Goal: Task Accomplishment & Management: Use online tool/utility

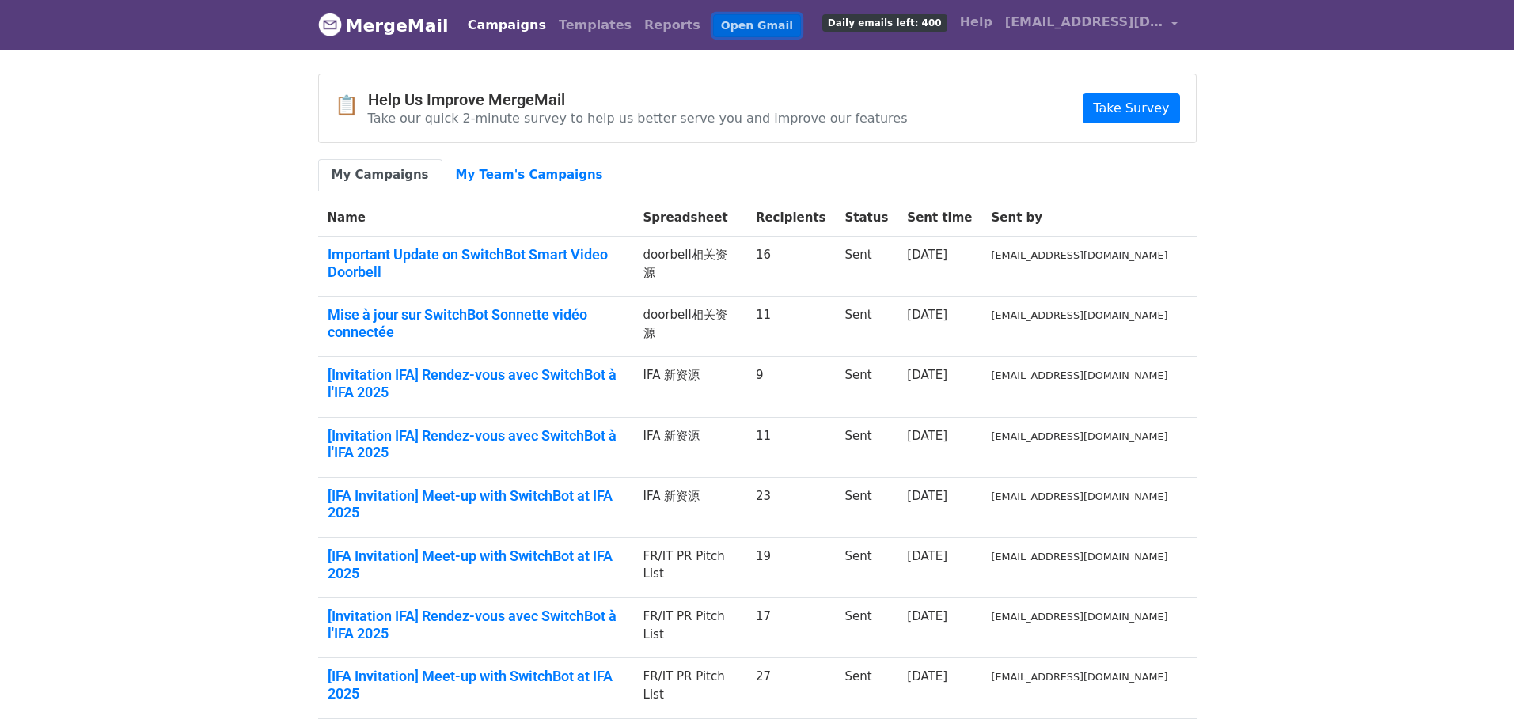
click at [713, 24] on link "Open Gmail" at bounding box center [757, 25] width 88 height 23
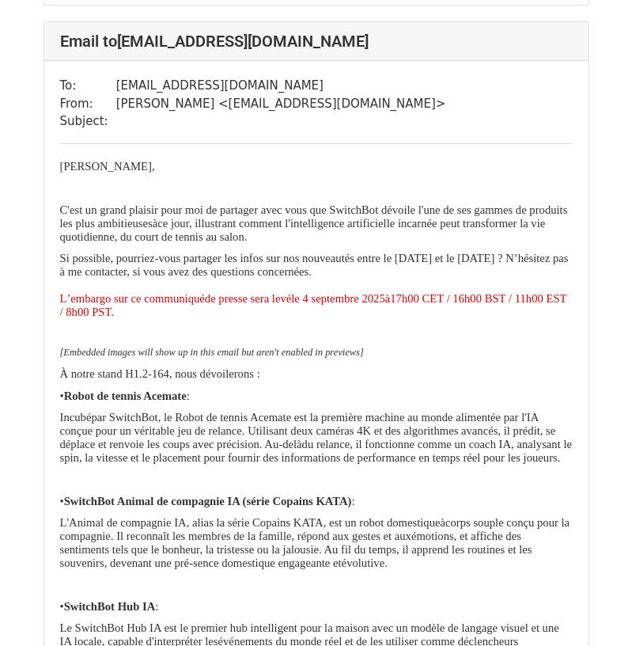
scroll to position [4273, 0]
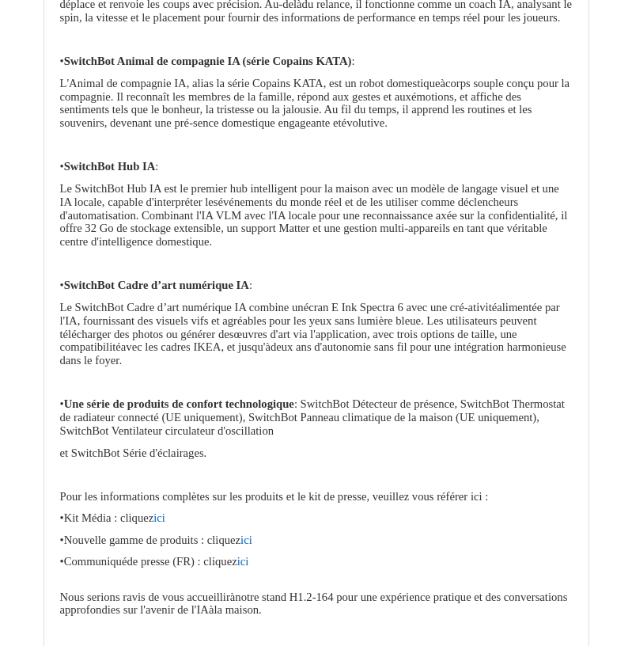
scroll to position [1899, 0]
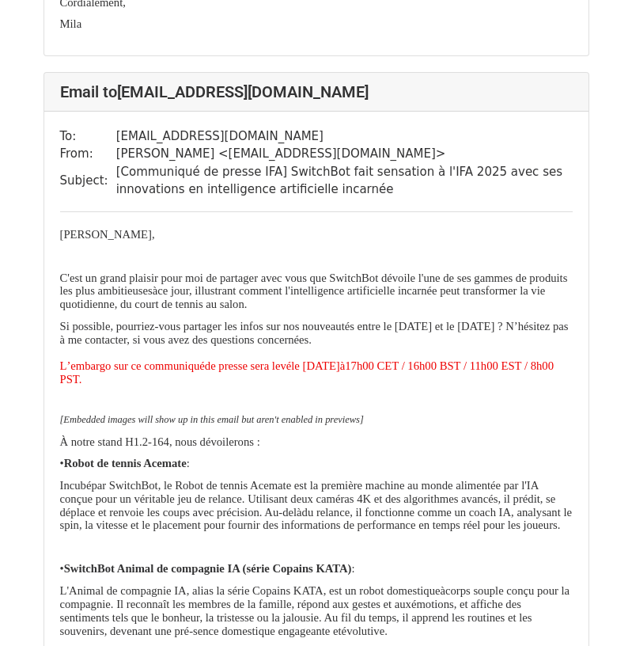
scroll to position [10682, 0]
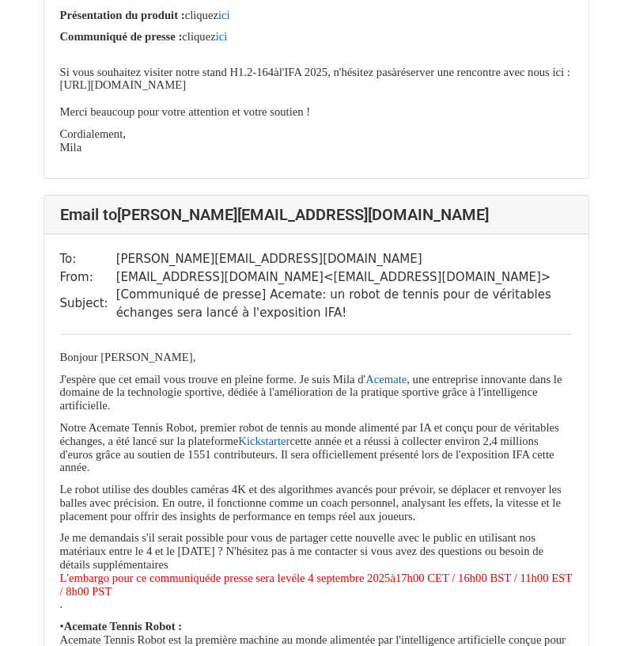
scroll to position [2848, 0]
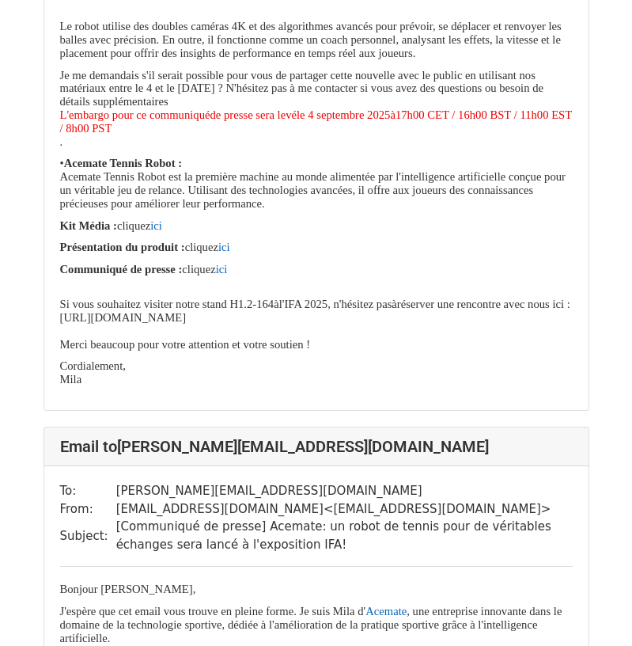
scroll to position [8862, 0]
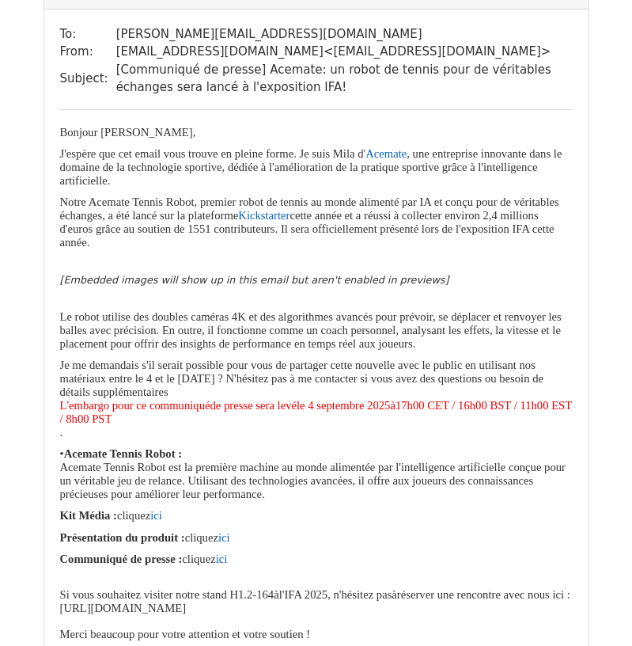
scroll to position [3165, 0]
